Goal: Task Accomplishment & Management: Manage account settings

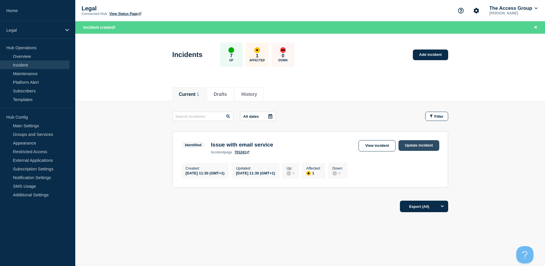
click at [407, 147] on link "Update incident" at bounding box center [419, 145] width 41 height 11
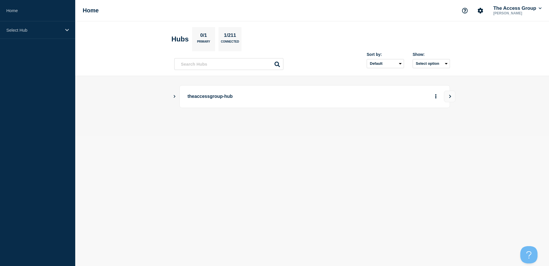
click at [173, 93] on main "theaccessgroup-hub" at bounding box center [312, 106] width 474 height 60
click at [173, 95] on icon "Show Connected Hubs" at bounding box center [175, 96] width 4 height 3
click at [415, 127] on button "See overview" at bounding box center [416, 125] width 30 height 11
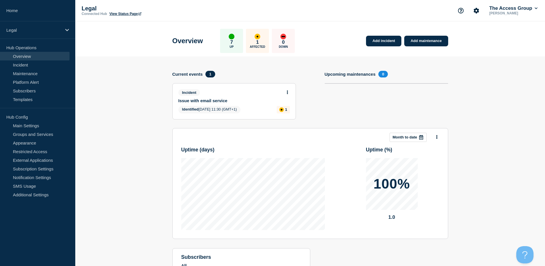
click at [289, 91] on button at bounding box center [287, 92] width 5 height 5
click at [287, 112] on link "Update incident" at bounding box center [287, 113] width 28 height 5
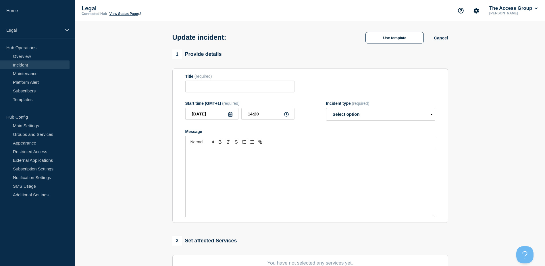
type input "Issue with email service"
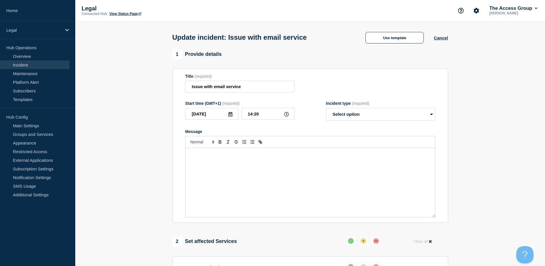
click at [276, 187] on div "Message" at bounding box center [310, 182] width 249 height 69
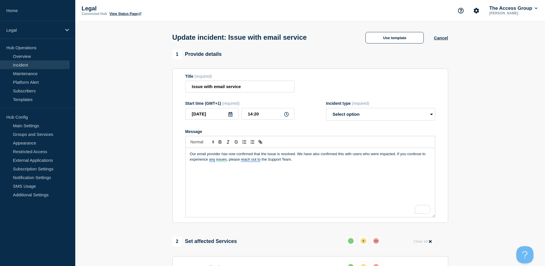
click at [237, 167] on p "To enrich screen reader interactions, please activate Accessibility in Grammarl…" at bounding box center [310, 164] width 241 height 5
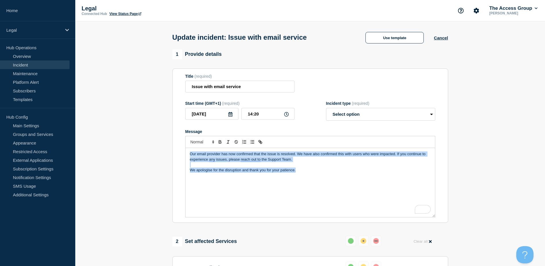
drag, startPoint x: 319, startPoint y: 171, endPoint x: 176, endPoint y: 153, distance: 144.3
click at [176, 153] on section "Title (required) Issue with email service Start time (GMT+1) (required) [DATE] …" at bounding box center [310, 145] width 276 height 154
copy div "Our email provider has now confirmed that the issue is resolved. We have also c…"
click at [284, 172] on p "We apologise for the disruption and thank you for your patience." at bounding box center [310, 169] width 241 height 5
drag, startPoint x: 306, startPoint y: 173, endPoint x: 174, endPoint y: 150, distance: 133.3
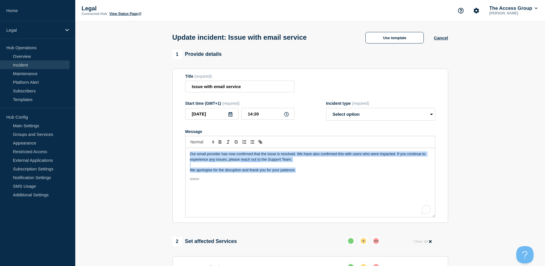
click at [174, 150] on section "Title (required) Issue with email service Start time (GMT+1) (required) [DATE] …" at bounding box center [310, 145] width 276 height 154
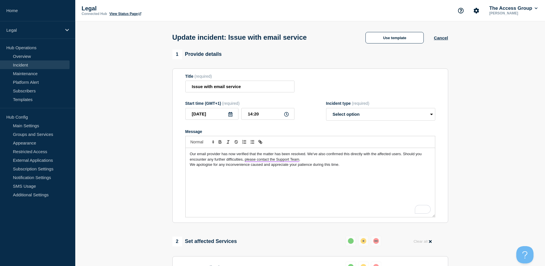
click at [312, 162] on p "Our email provider has now verified that the matter has been resolved. We've al…" at bounding box center [310, 156] width 241 height 11
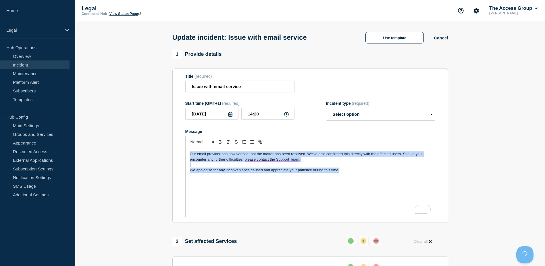
drag, startPoint x: 368, startPoint y: 171, endPoint x: 164, endPoint y: 153, distance: 204.8
click at [164, 153] on section "1 Provide details Title (required) Issue with email service Start time (GMT+1) …" at bounding box center [310, 252] width 470 height 406
copy div "Our email provider has now verified that the matter has been resolved. We've al…"
click at [379, 117] on select "Select option Investigating Identified Monitoring Resolved" at bounding box center [380, 114] width 109 height 13
select select "resolved"
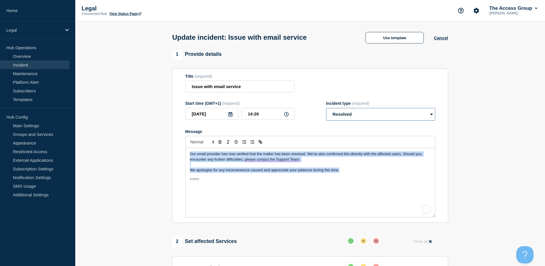
click at [326, 109] on select "Select option Investigating Identified Monitoring Resolved" at bounding box center [380, 114] width 109 height 13
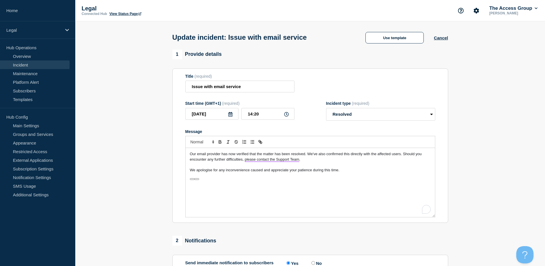
click at [351, 194] on div "Our email provider has now verified that the matter has been resolved. We've al…" at bounding box center [310, 182] width 249 height 69
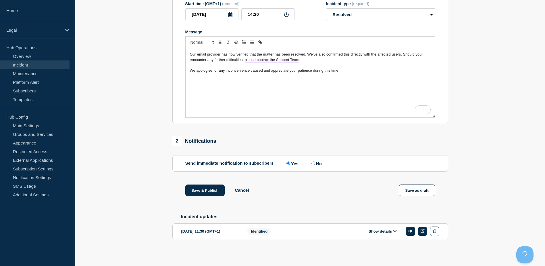
scroll to position [102, 0]
click at [209, 193] on button "Save & Publish" at bounding box center [205, 189] width 40 height 11
